Goal: Find specific page/section

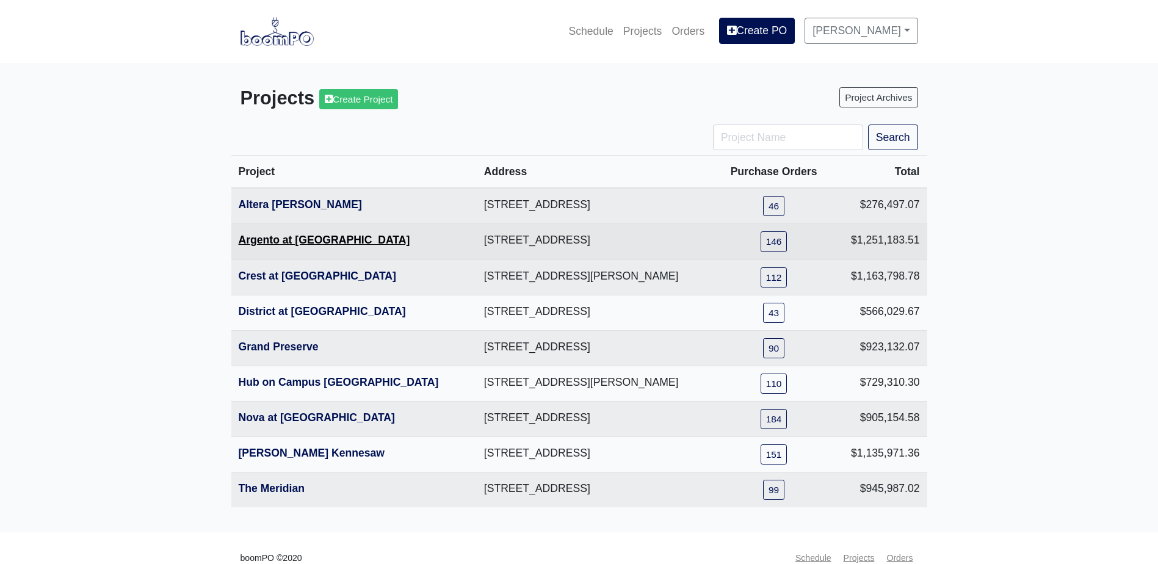
click at [264, 246] on link "Argento at [GEOGRAPHIC_DATA]" at bounding box center [324, 240] width 171 height 12
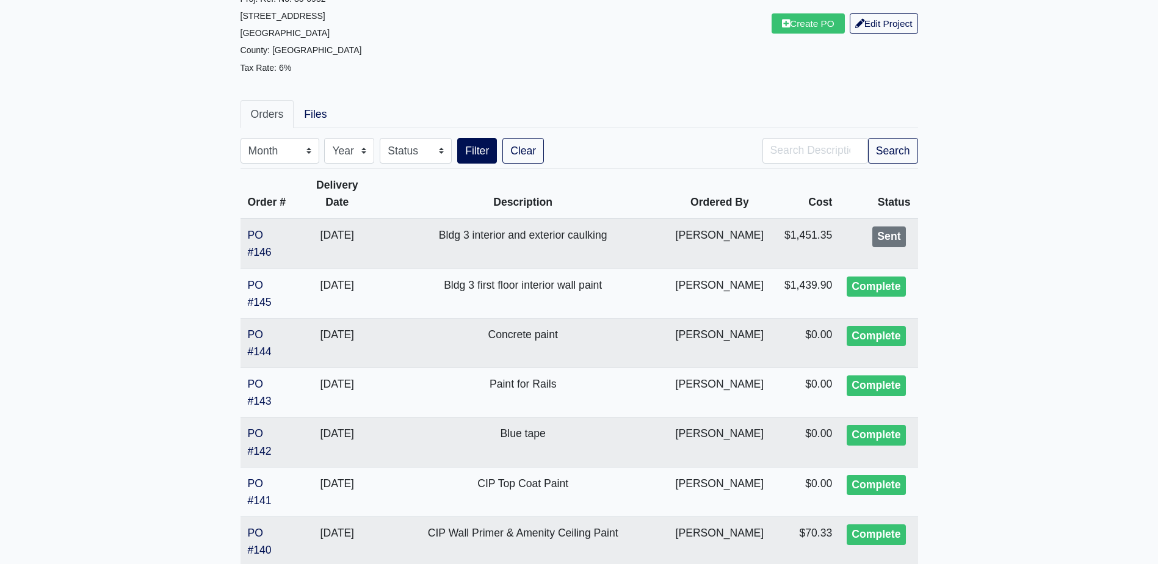
scroll to position [122, 0]
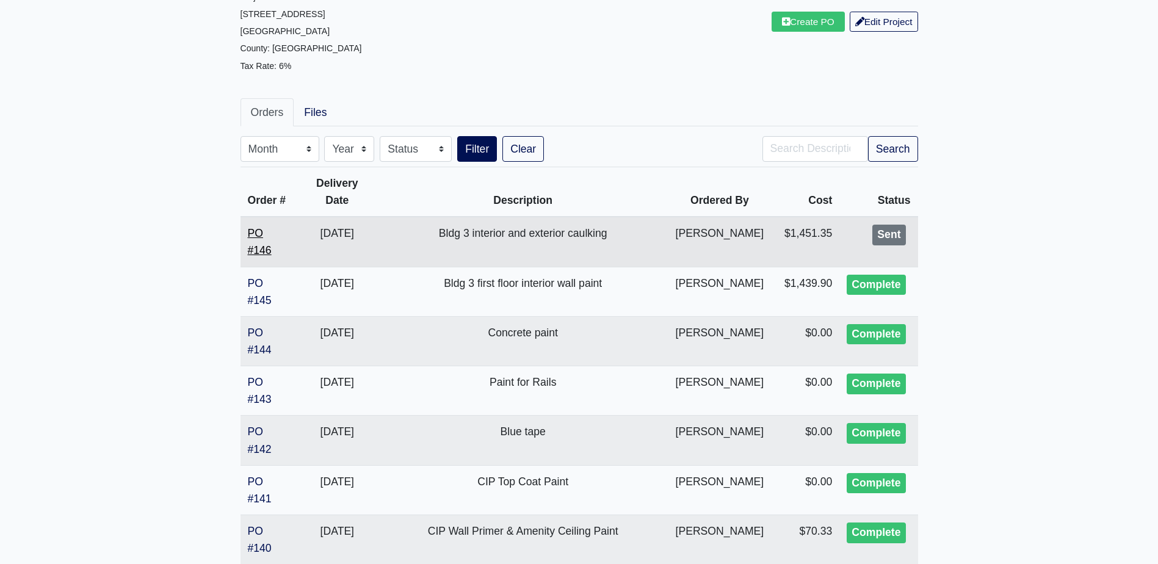
click at [259, 229] on link "PO #146" at bounding box center [260, 241] width 24 height 29
click at [256, 236] on link "PO #146" at bounding box center [260, 241] width 24 height 29
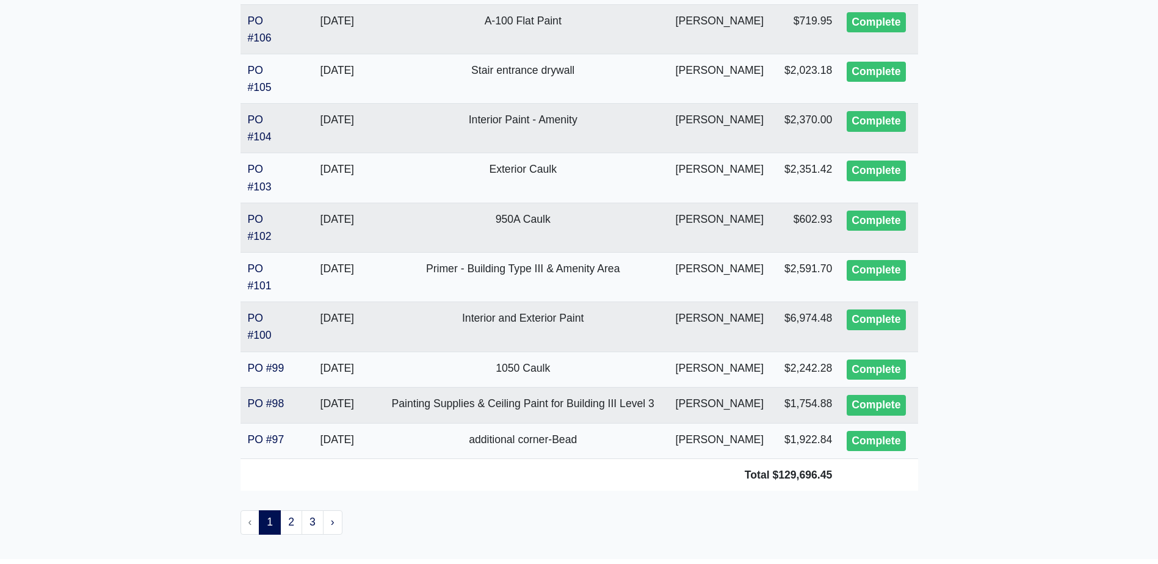
scroll to position [2381, 0]
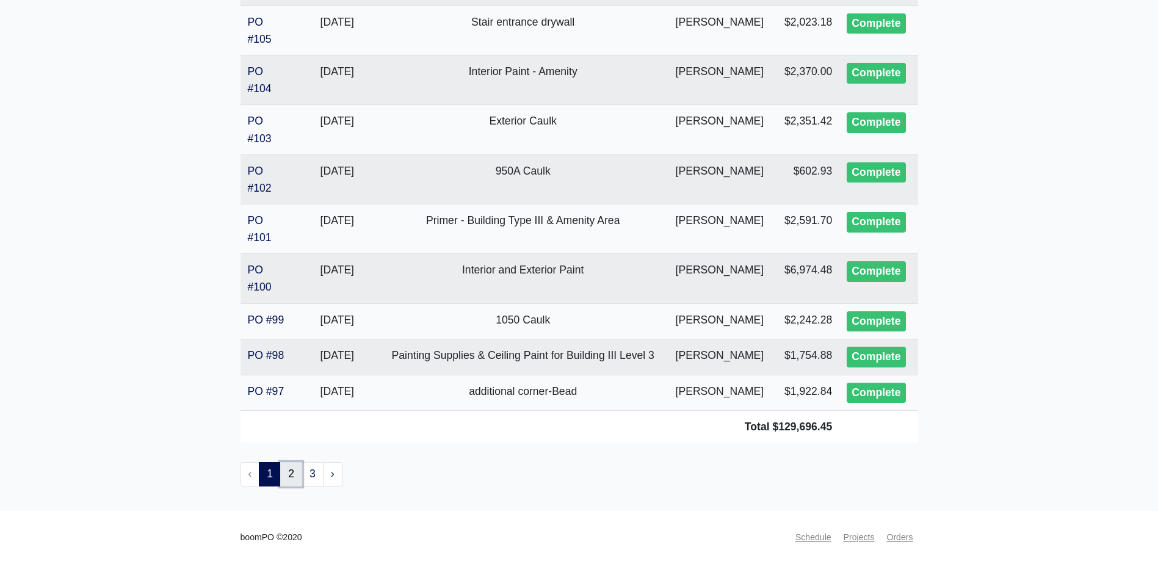
click at [291, 486] on link "2" at bounding box center [291, 474] width 22 height 24
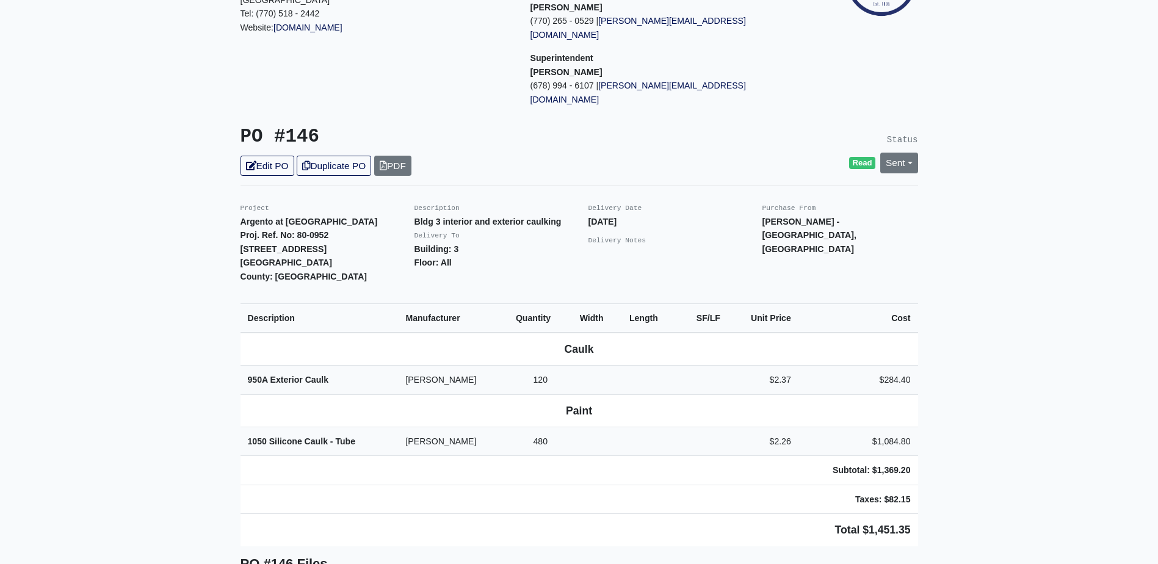
scroll to position [179, 0]
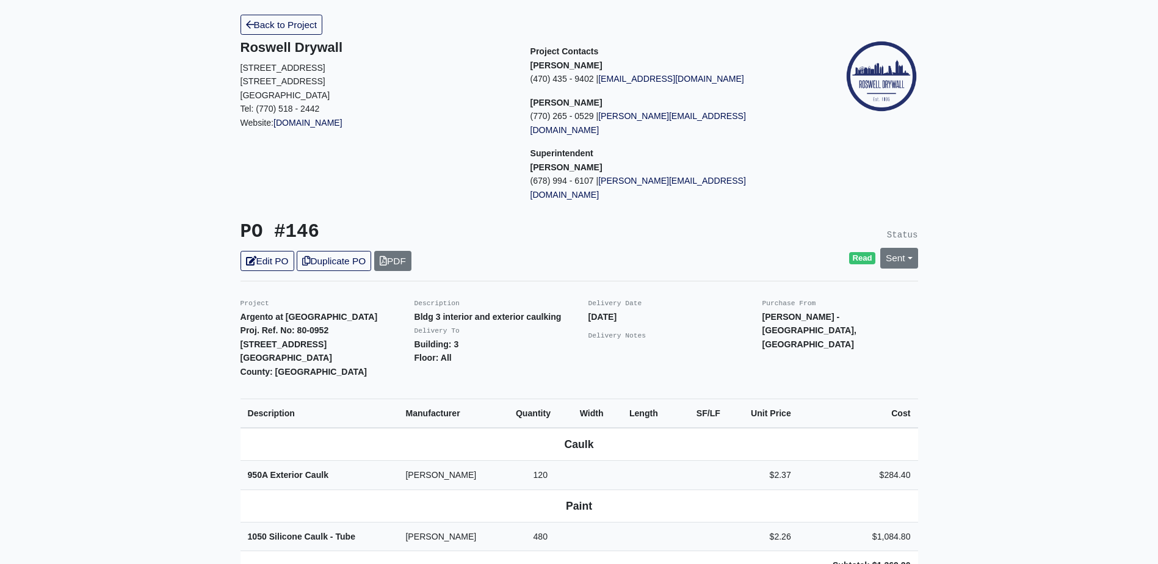
scroll to position [244, 0]
